Goal: Book appointment/travel/reservation

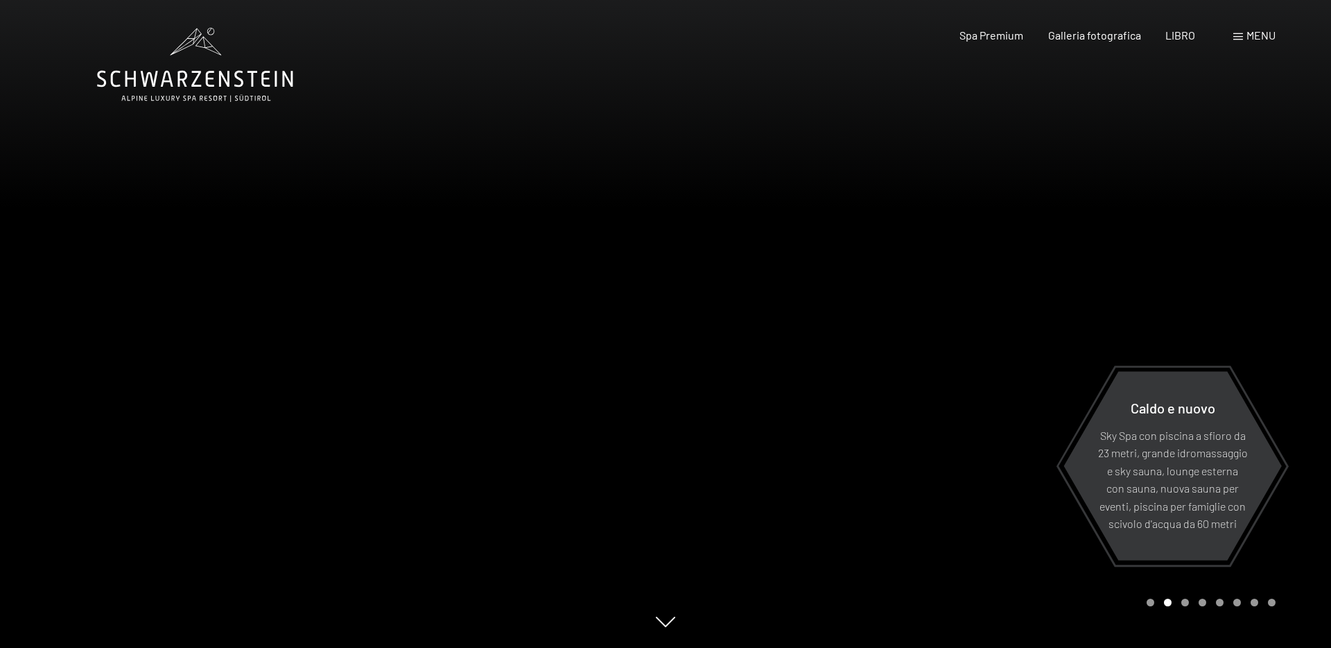
click at [1252, 40] on font "menu" at bounding box center [1261, 34] width 29 height 13
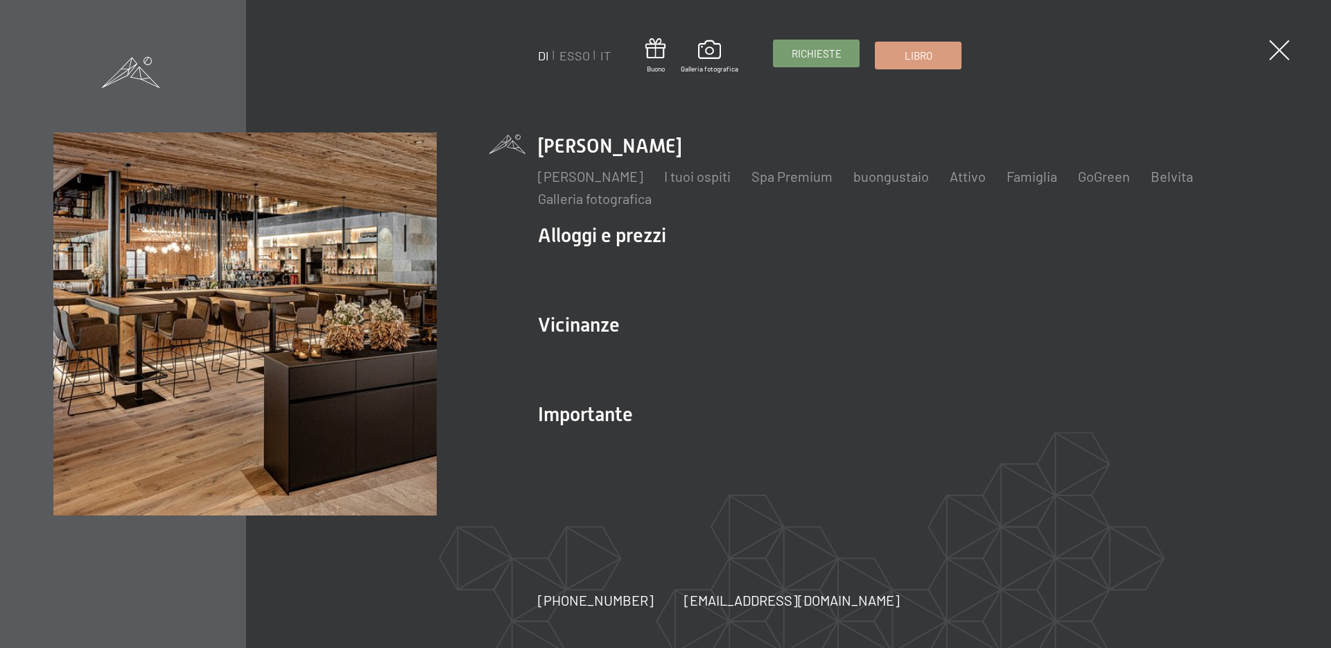
click at [830, 51] on font "Richieste" at bounding box center [817, 53] width 50 height 12
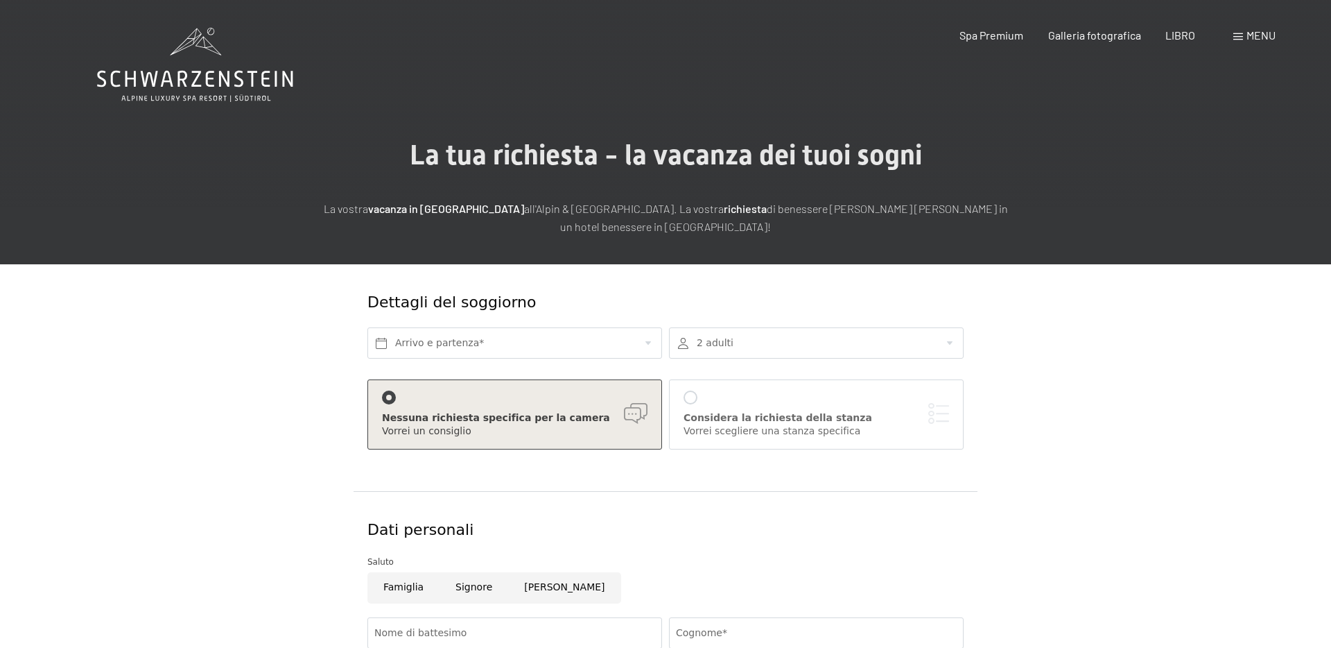
click at [177, 65] on icon at bounding box center [195, 65] width 196 height 74
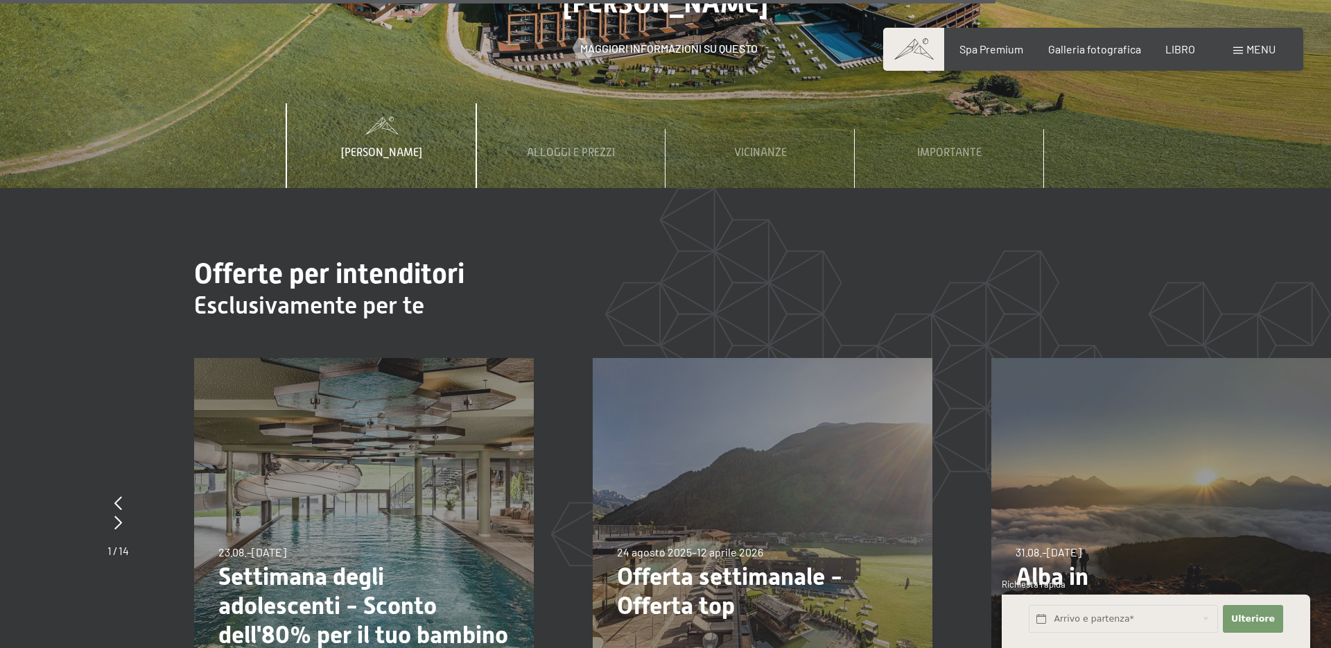
scroll to position [5305, 0]
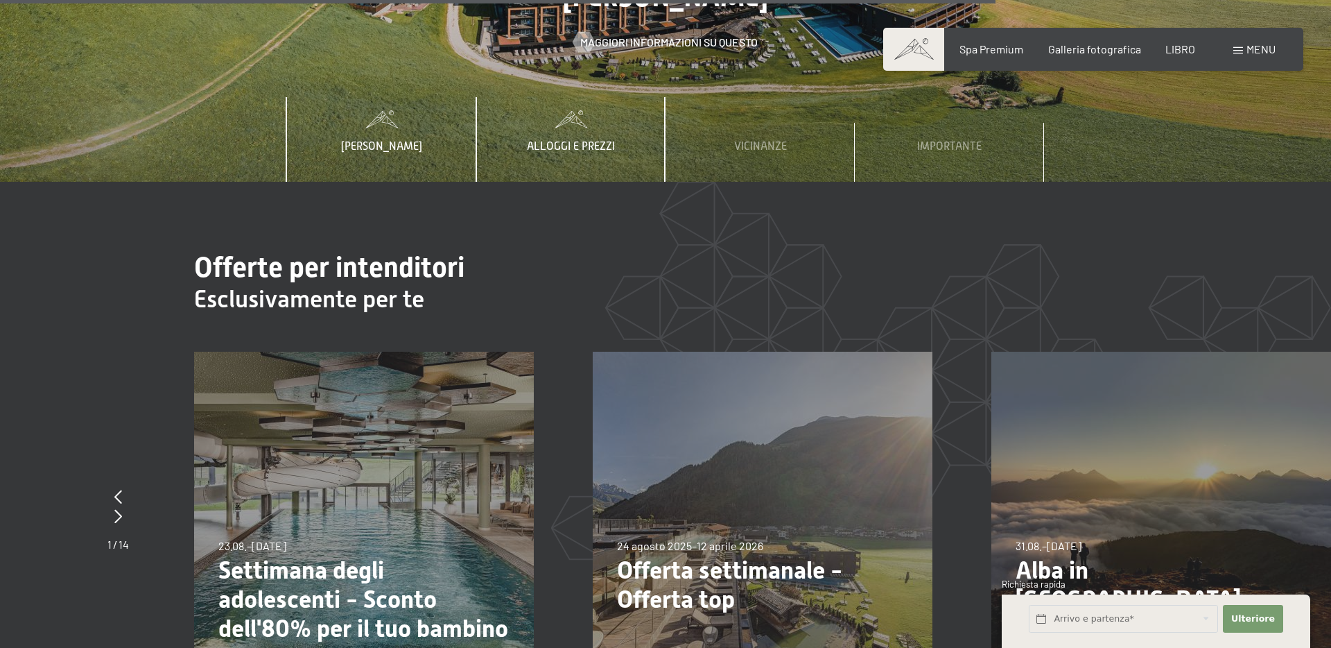
click at [590, 140] on font "Alloggi e prezzi" at bounding box center [571, 146] width 88 height 12
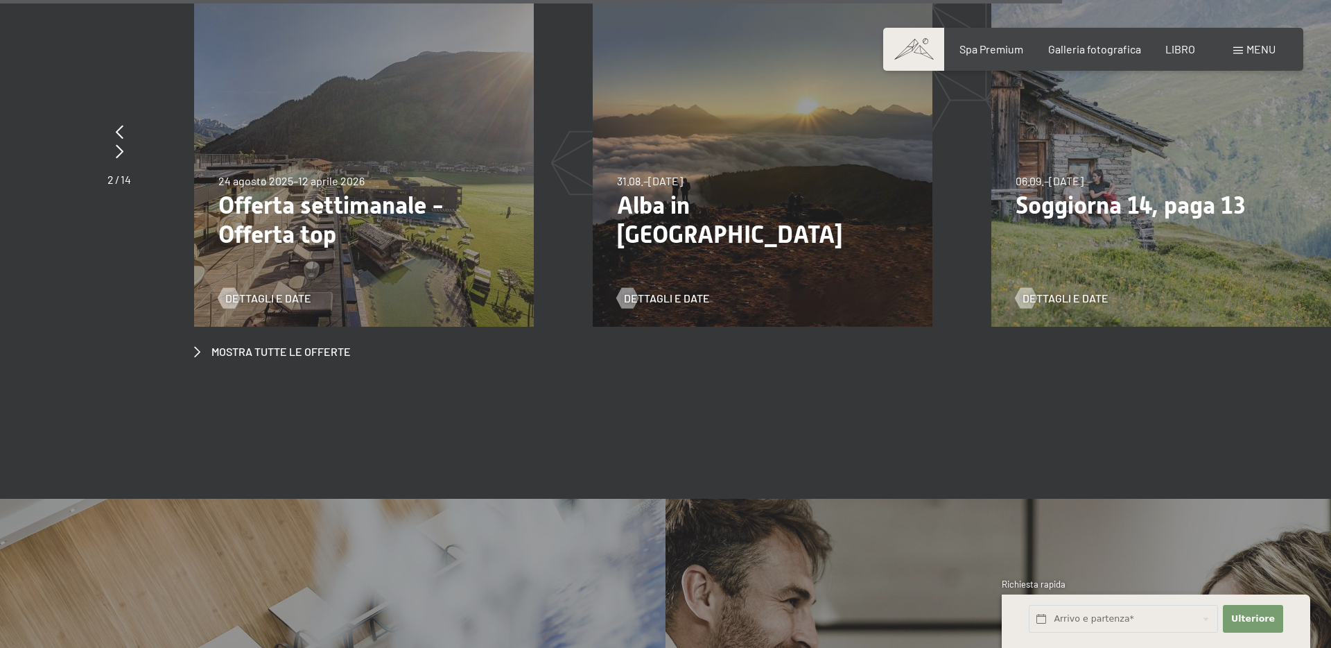
scroll to position [5690, 0]
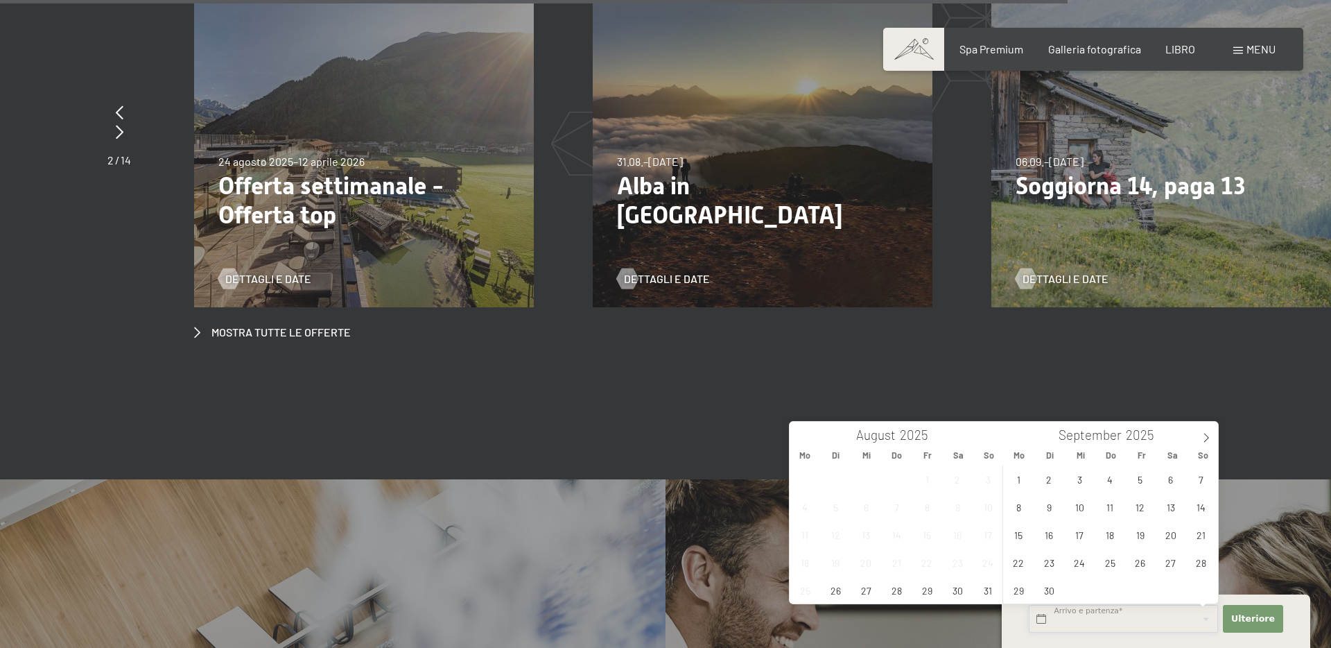
click at [1121, 618] on input "text" at bounding box center [1123, 619] width 189 height 28
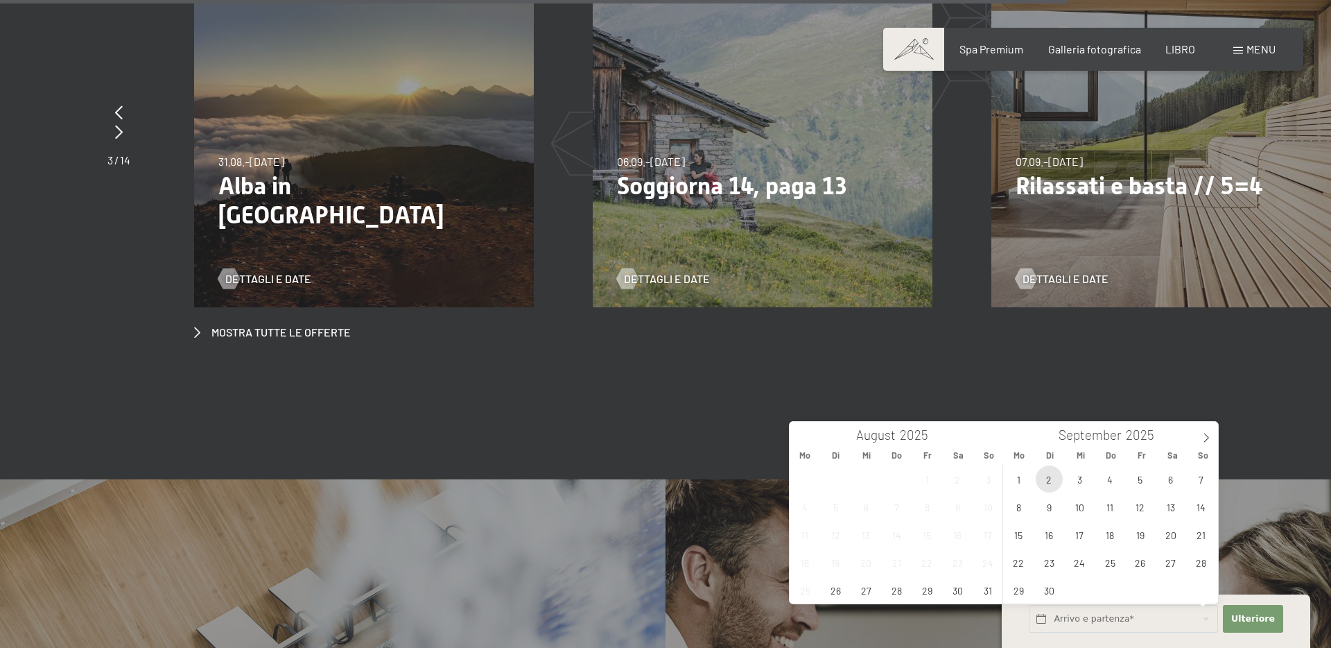
click at [1051, 479] on span "2" at bounding box center [1049, 478] width 27 height 27
click at [1019, 480] on span "1" at bounding box center [1018, 478] width 27 height 27
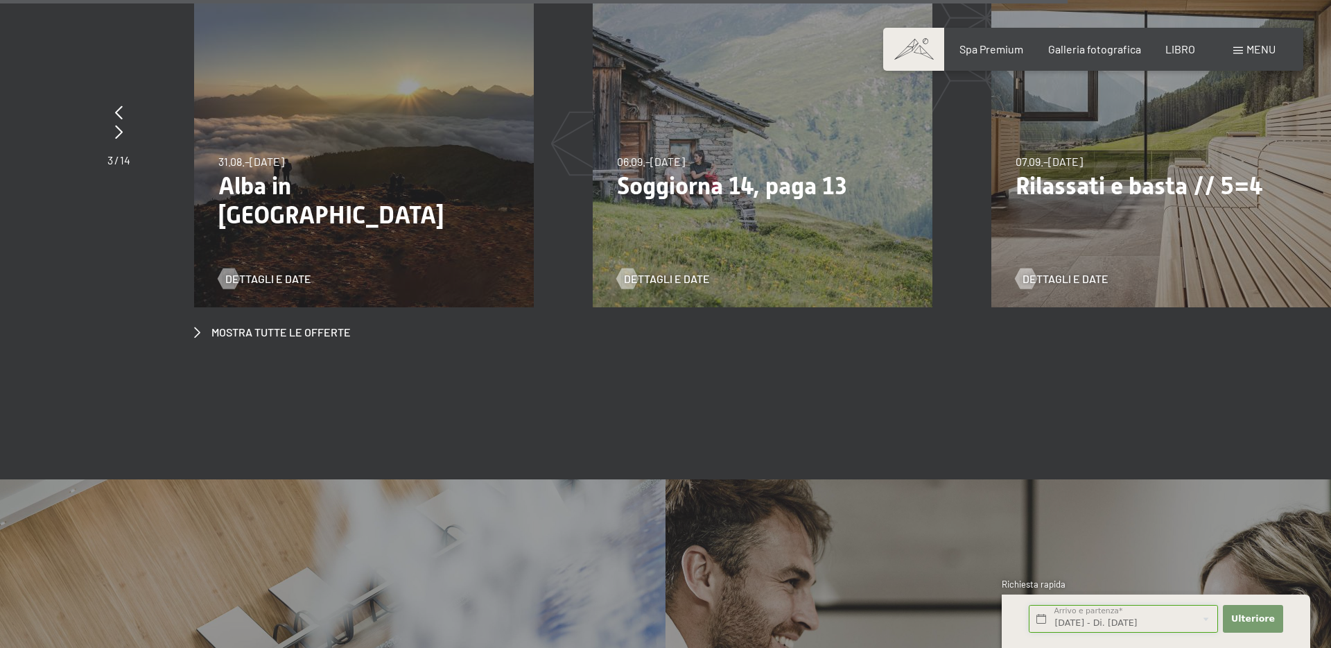
click at [1073, 618] on input "Mo. 01.09.2025 - Di. 02.09.2025" at bounding box center [1123, 619] width 189 height 28
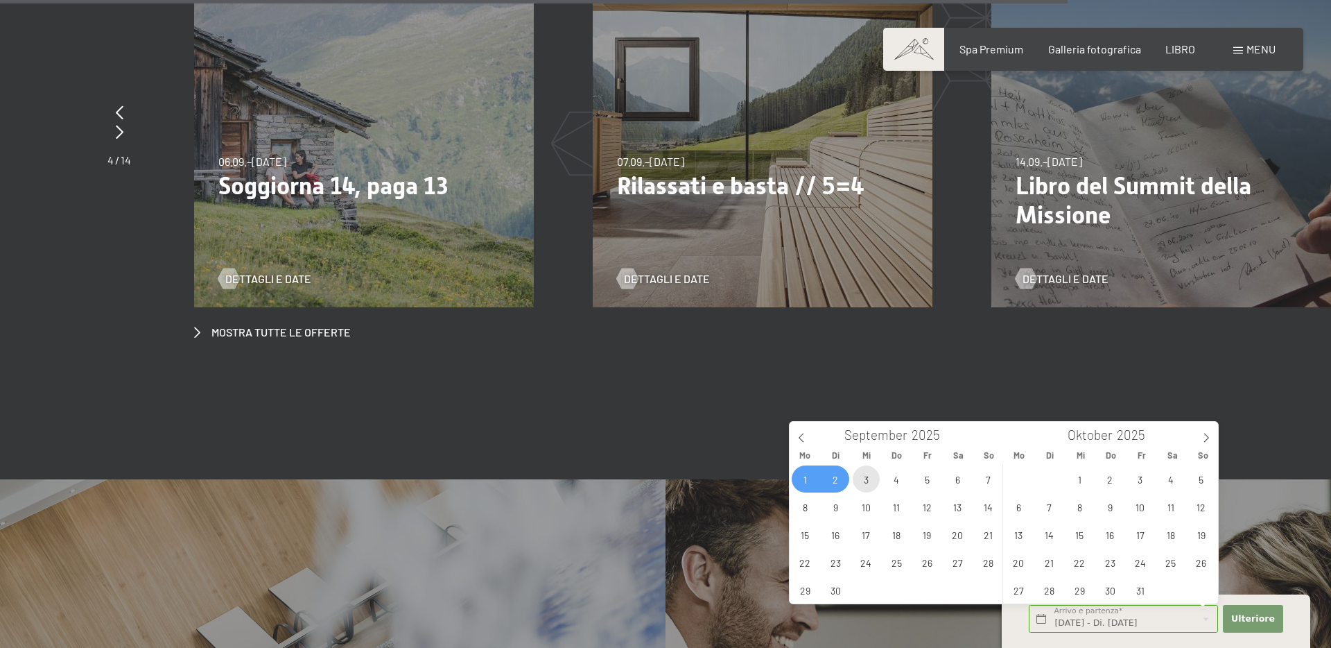
click at [869, 481] on span "3" at bounding box center [866, 478] width 27 height 27
click at [804, 482] on span "1" at bounding box center [805, 478] width 27 height 27
type input "Mo. 01.09.2025 - Mi. 03.09.2025"
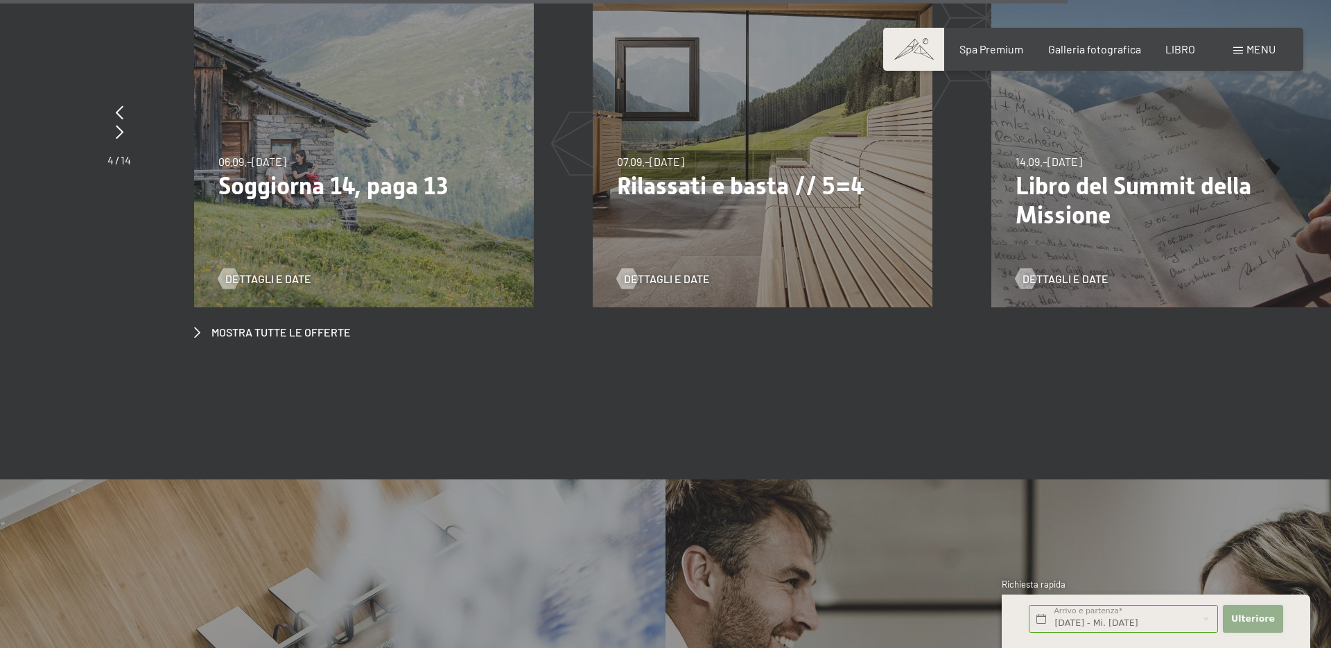
click at [1236, 619] on font "Ulteriore" at bounding box center [1254, 618] width 44 height 10
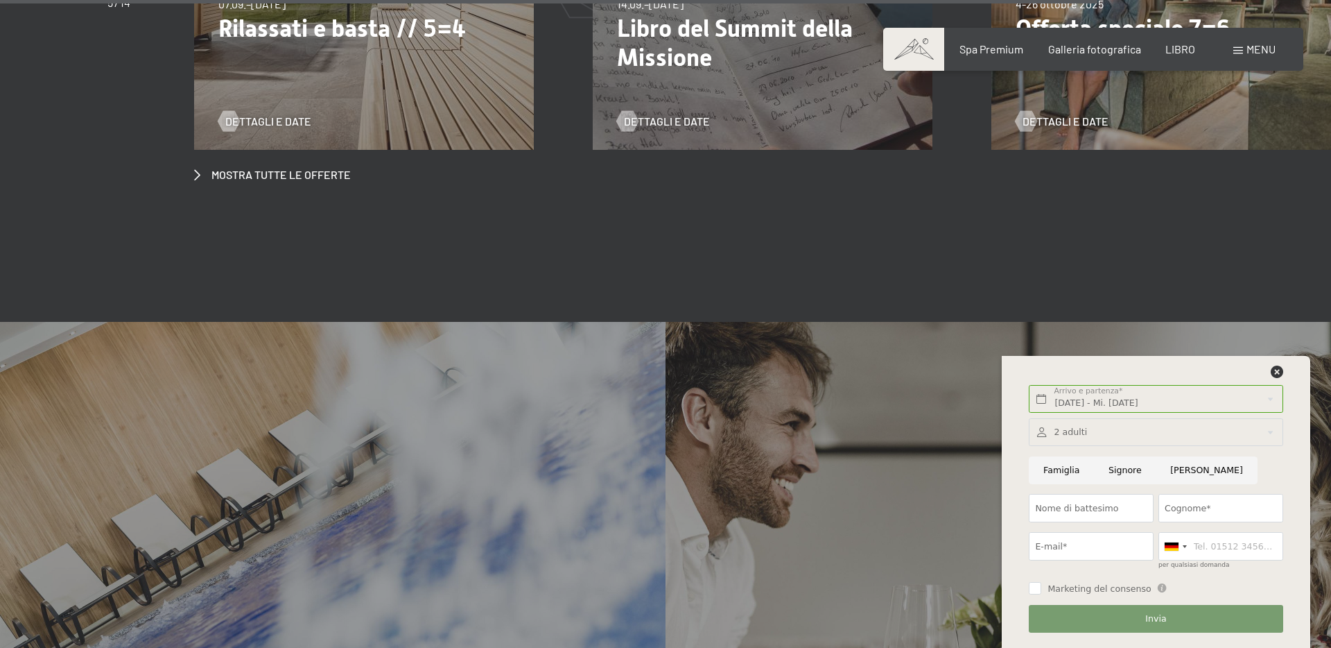
scroll to position [5881, 0]
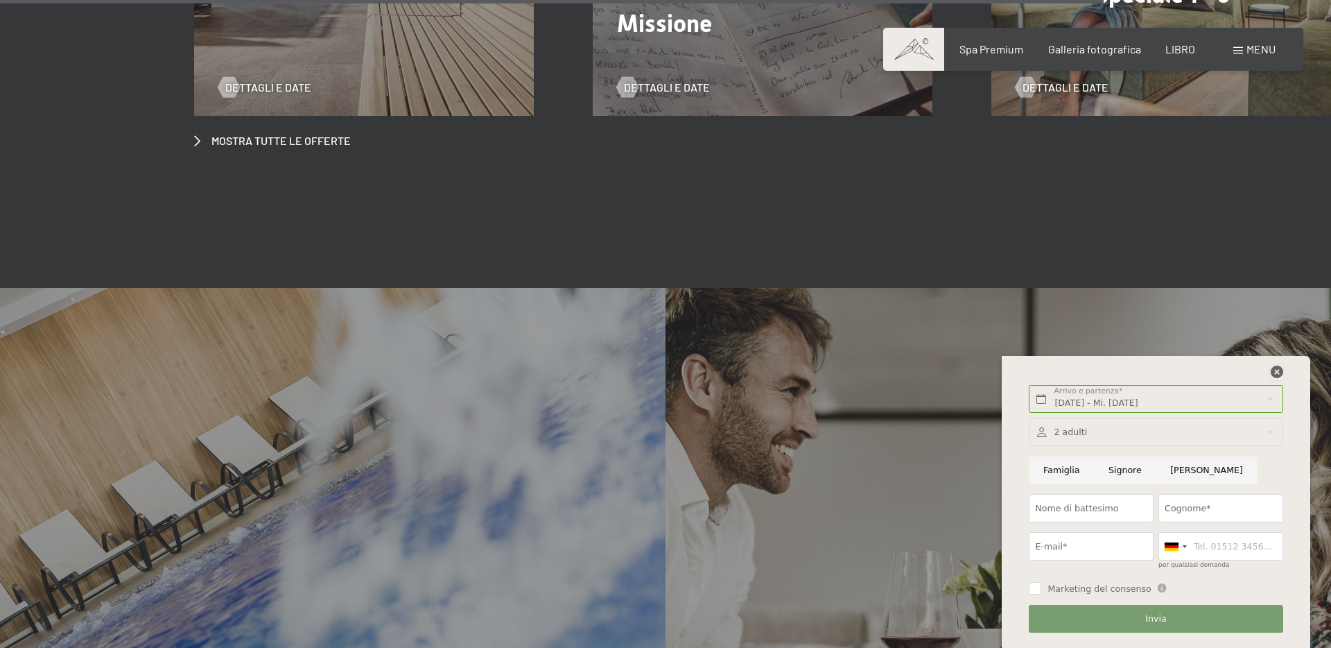
click at [1275, 374] on icon at bounding box center [1277, 371] width 12 height 12
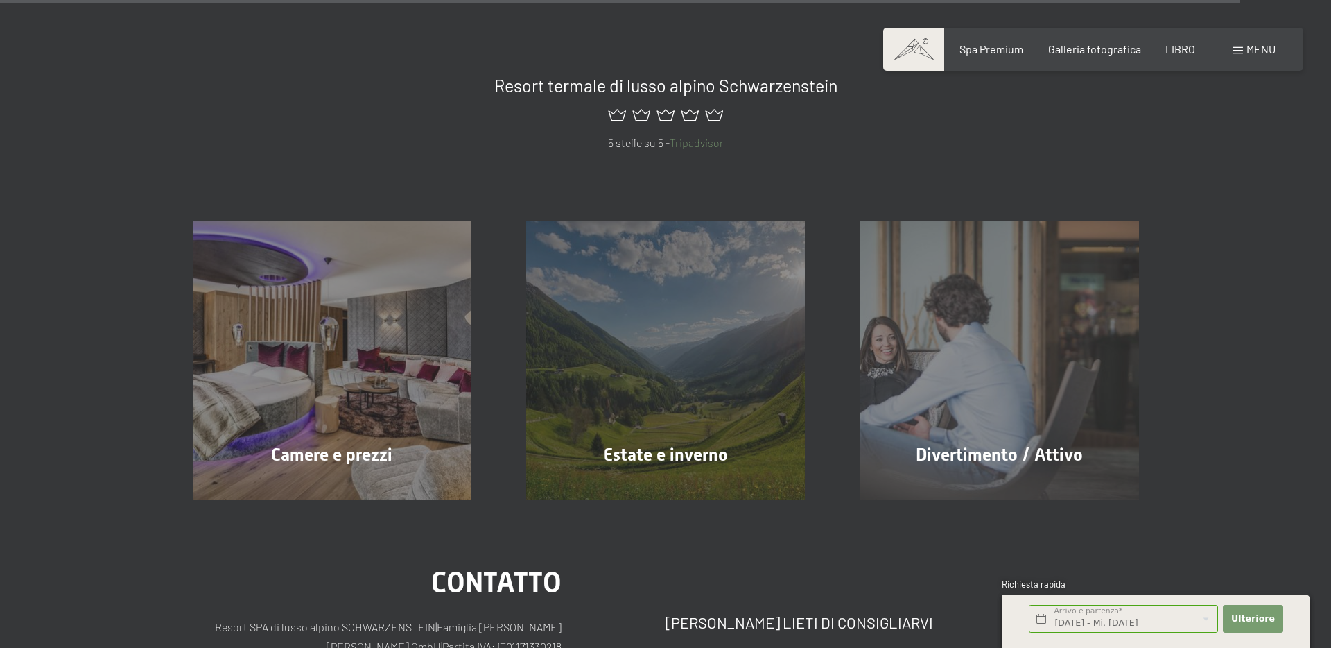
scroll to position [6706, 0]
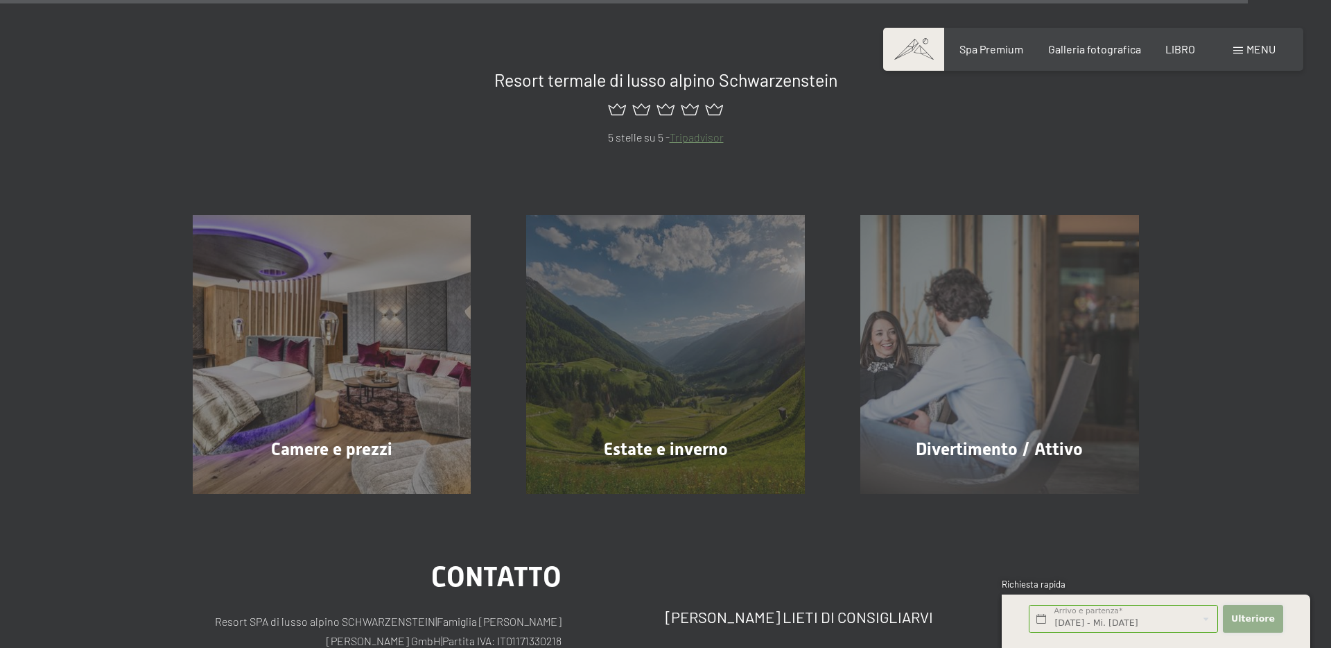
click at [1247, 619] on font "Ulteriore" at bounding box center [1254, 618] width 44 height 10
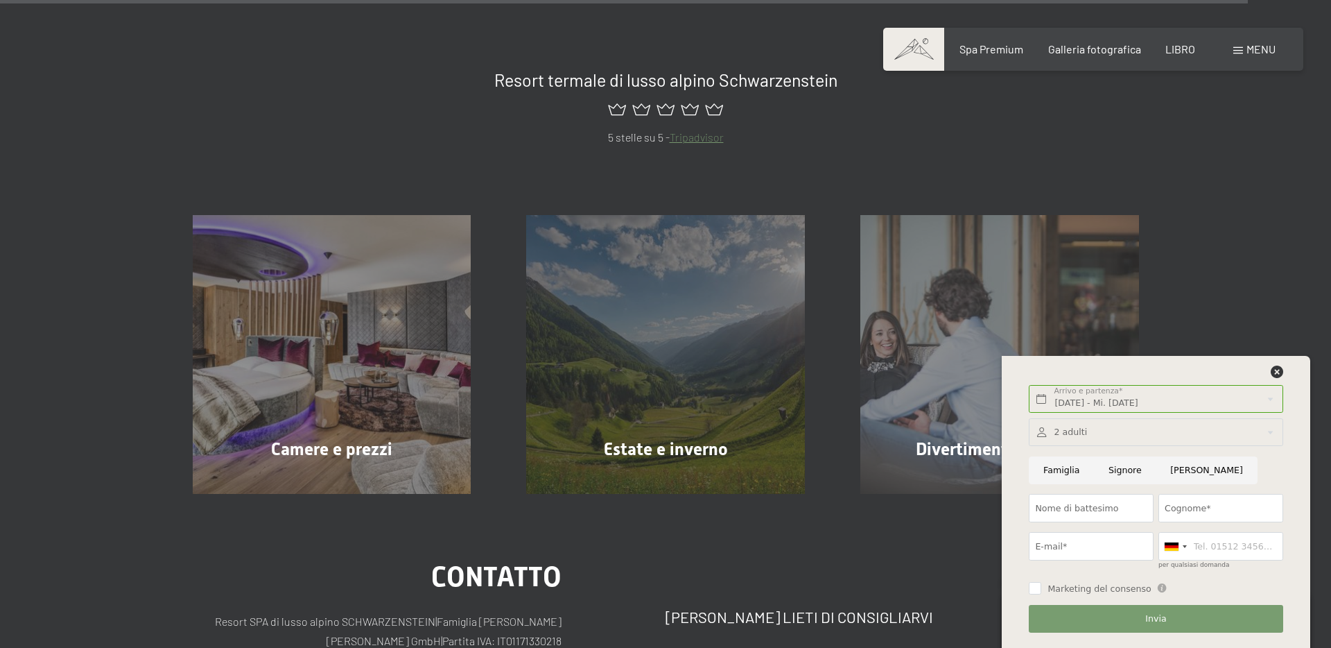
click at [1185, 468] on input "[PERSON_NAME]" at bounding box center [1206, 470] width 101 height 28
radio input "true"
click at [1082, 508] on input "Nome di battesimo" at bounding box center [1091, 508] width 125 height 28
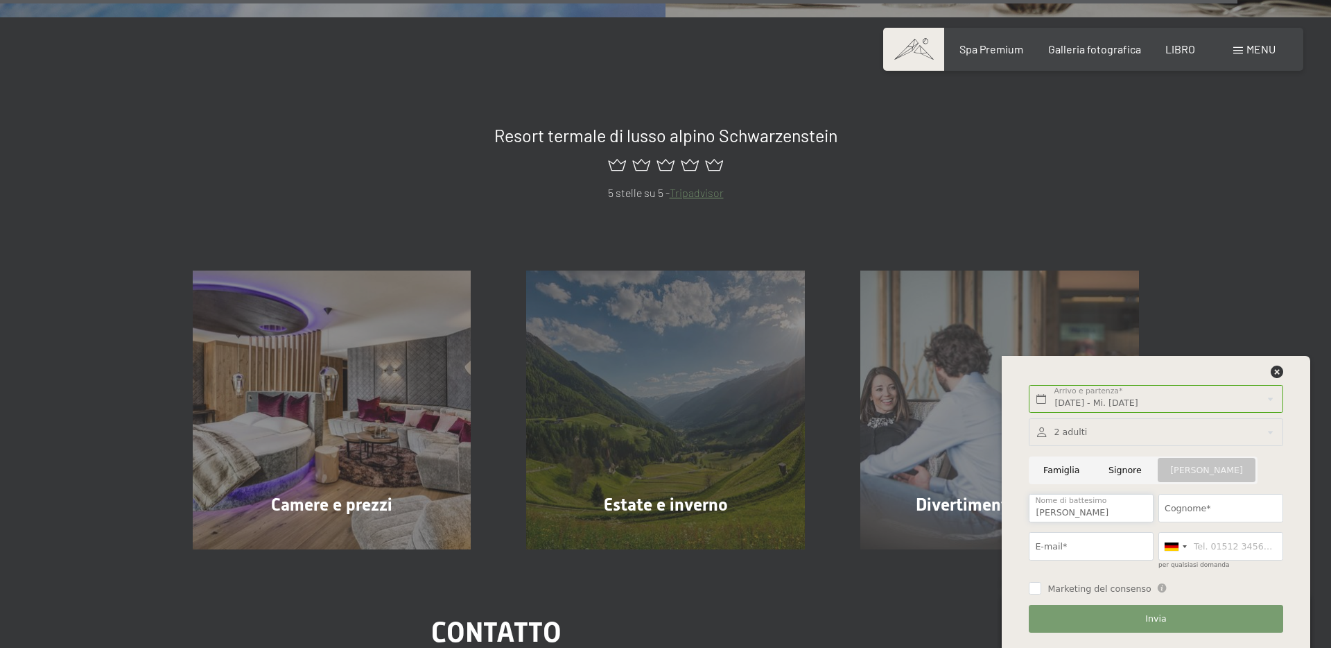
type input "elisa"
click at [1198, 504] on input "Cognome*" at bounding box center [1221, 508] width 125 height 28
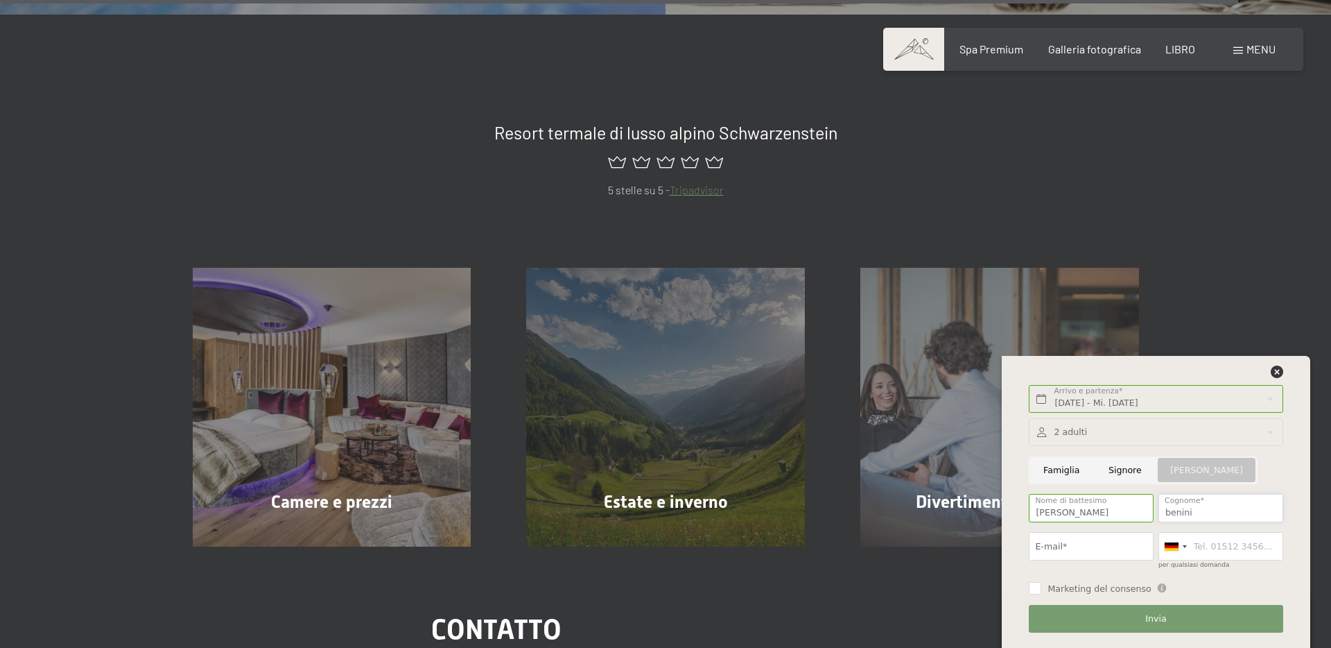
type input "benini"
click at [1098, 544] on input "E-mail*" at bounding box center [1091, 546] width 125 height 28
type input "ebenini22@gmail.com"
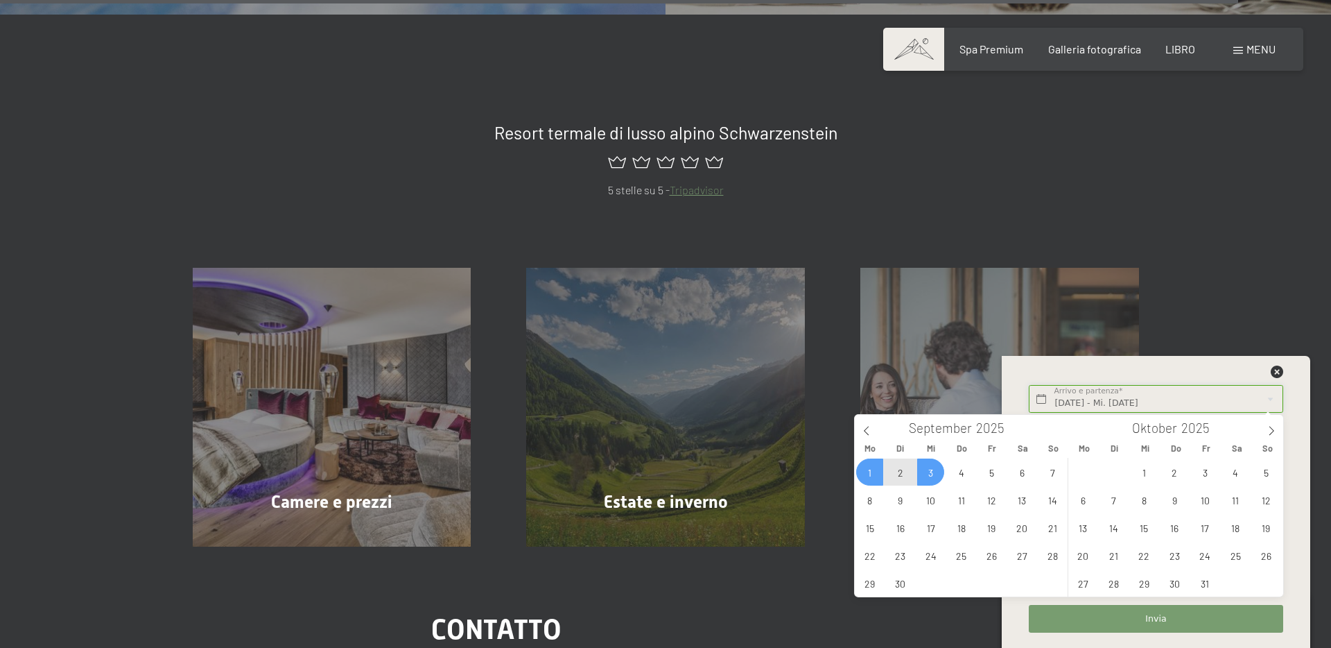
click at [1094, 400] on input "Mo. 01.09.2025 - Mi. 03.09.2025" at bounding box center [1156, 399] width 254 height 28
click at [902, 467] on span "2" at bounding box center [900, 471] width 27 height 27
click at [934, 468] on span "3" at bounding box center [930, 471] width 27 height 27
type input "Di. 02.09.2025 - Mi. 03.09.2025"
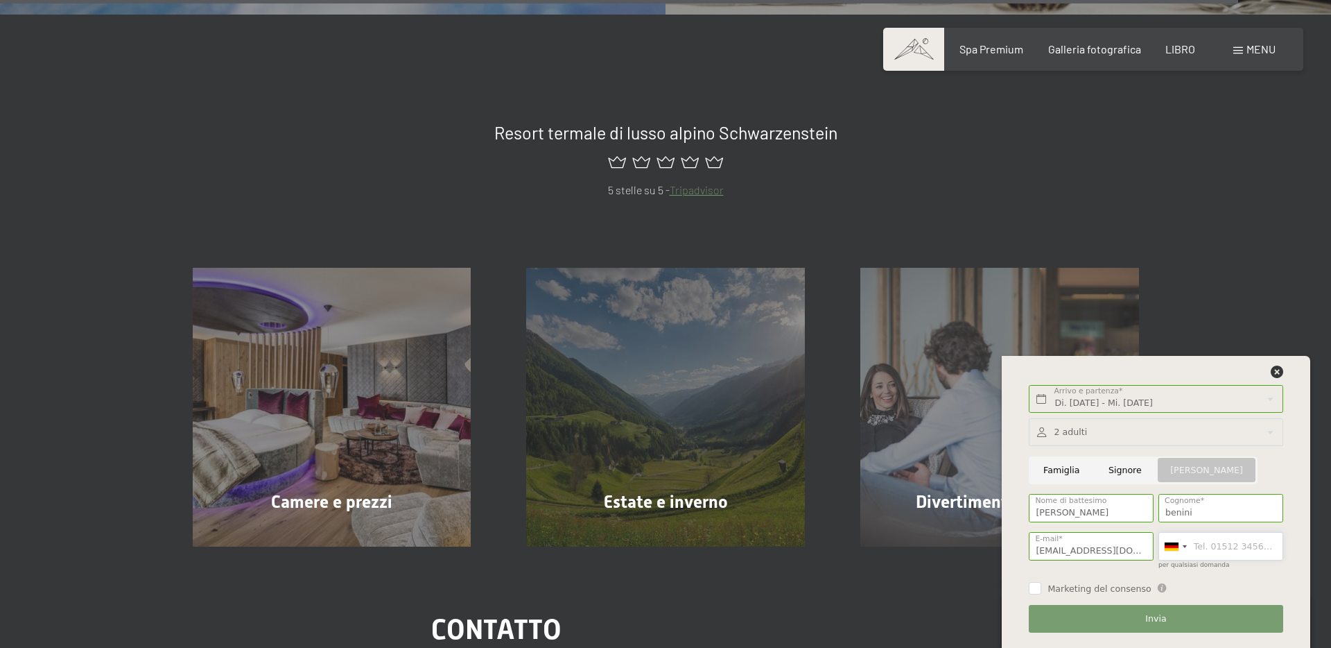
click at [1200, 545] on input "per qualsiasi domanda" at bounding box center [1221, 546] width 125 height 28
click at [1181, 545] on div at bounding box center [1175, 546] width 32 height 27
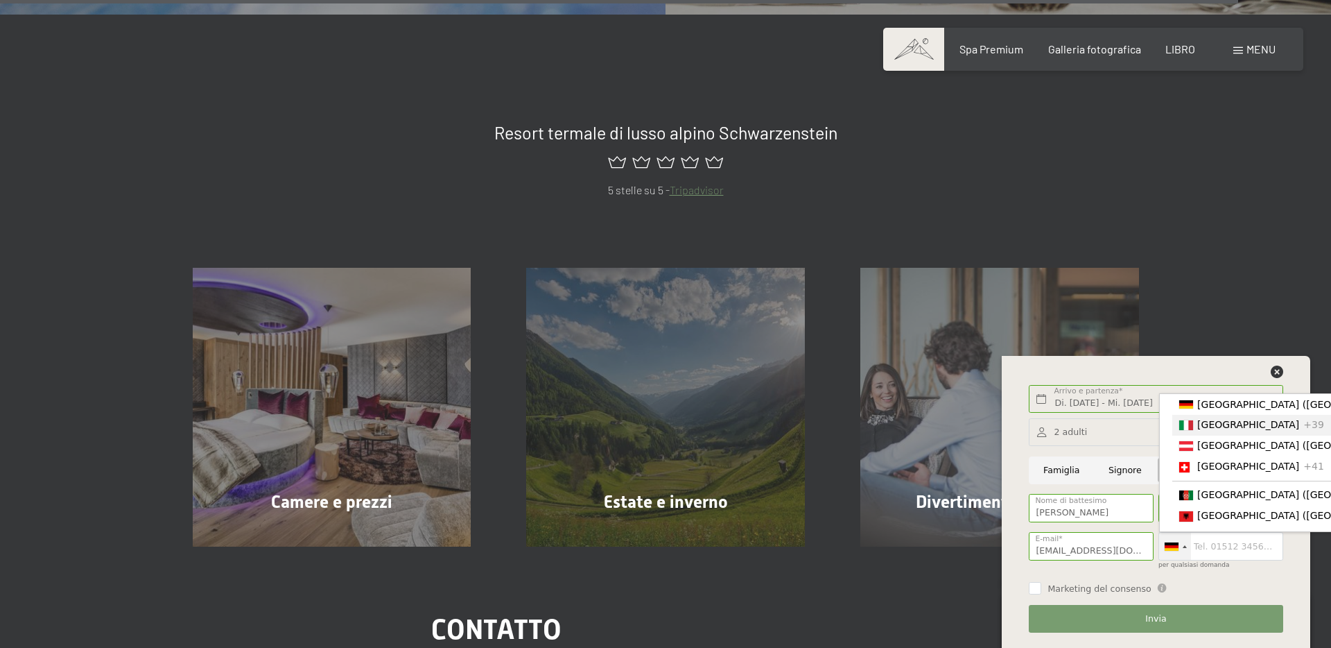
click at [1204, 424] on font "[GEOGRAPHIC_DATA]" at bounding box center [1249, 425] width 102 height 11
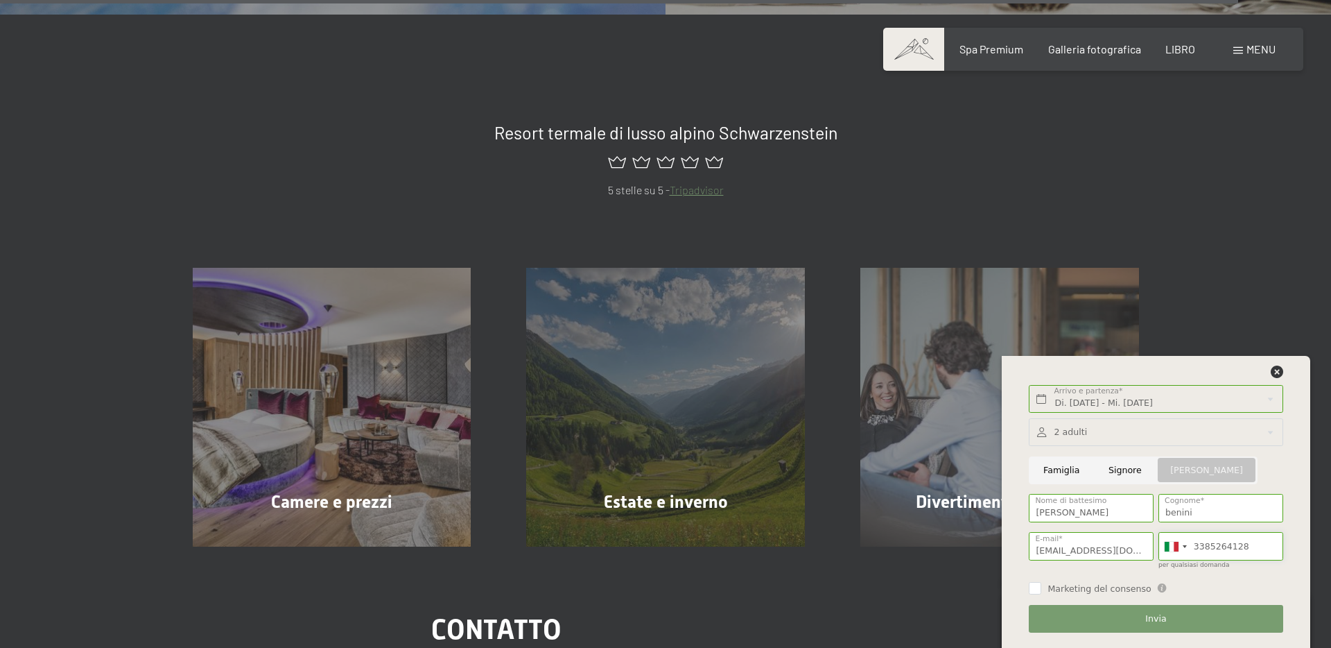
type input "3385264128"
click at [1134, 616] on button "Invia" at bounding box center [1156, 619] width 254 height 28
